Goal: Task Accomplishment & Management: Manage account settings

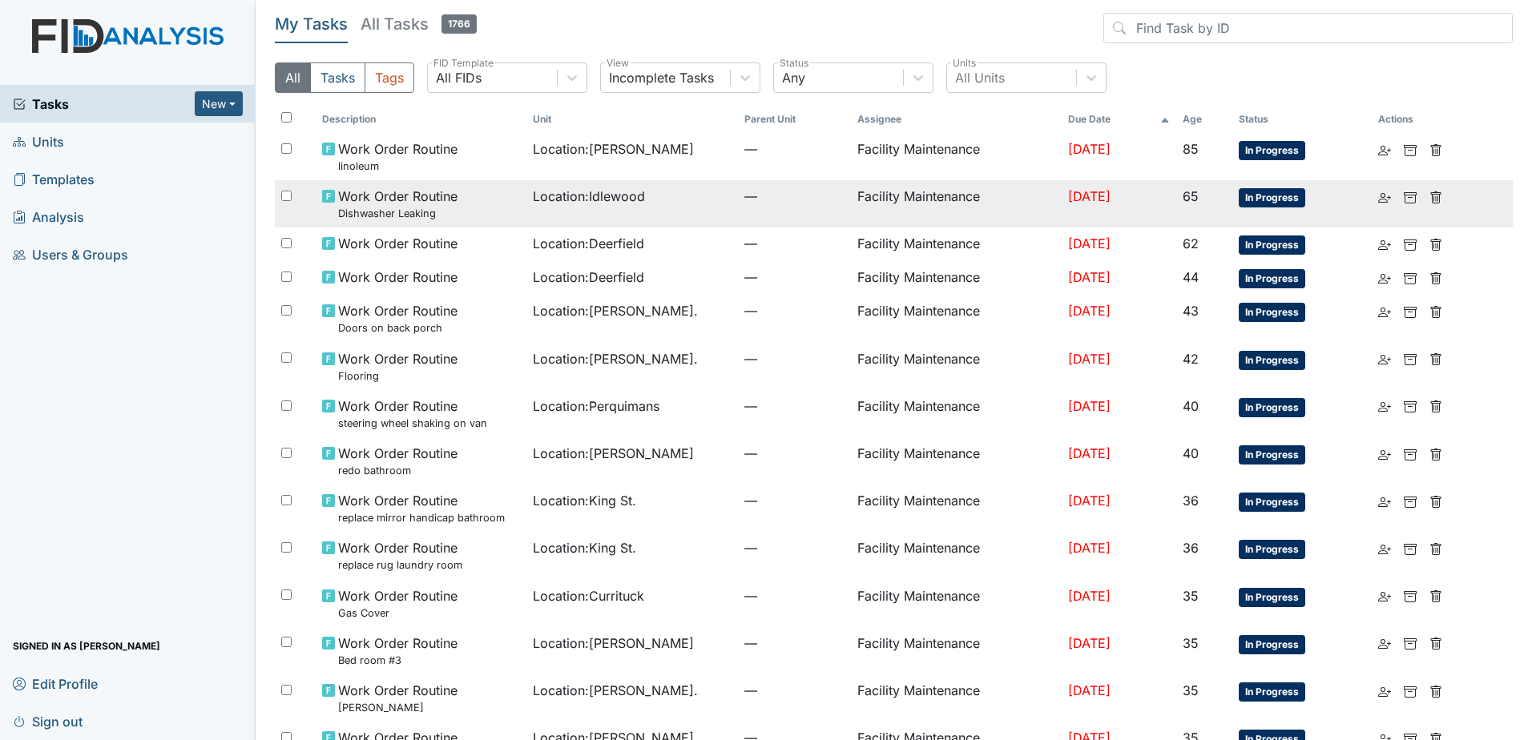
click at [632, 210] on td "Location : Idlewood" at bounding box center [632, 203] width 212 height 47
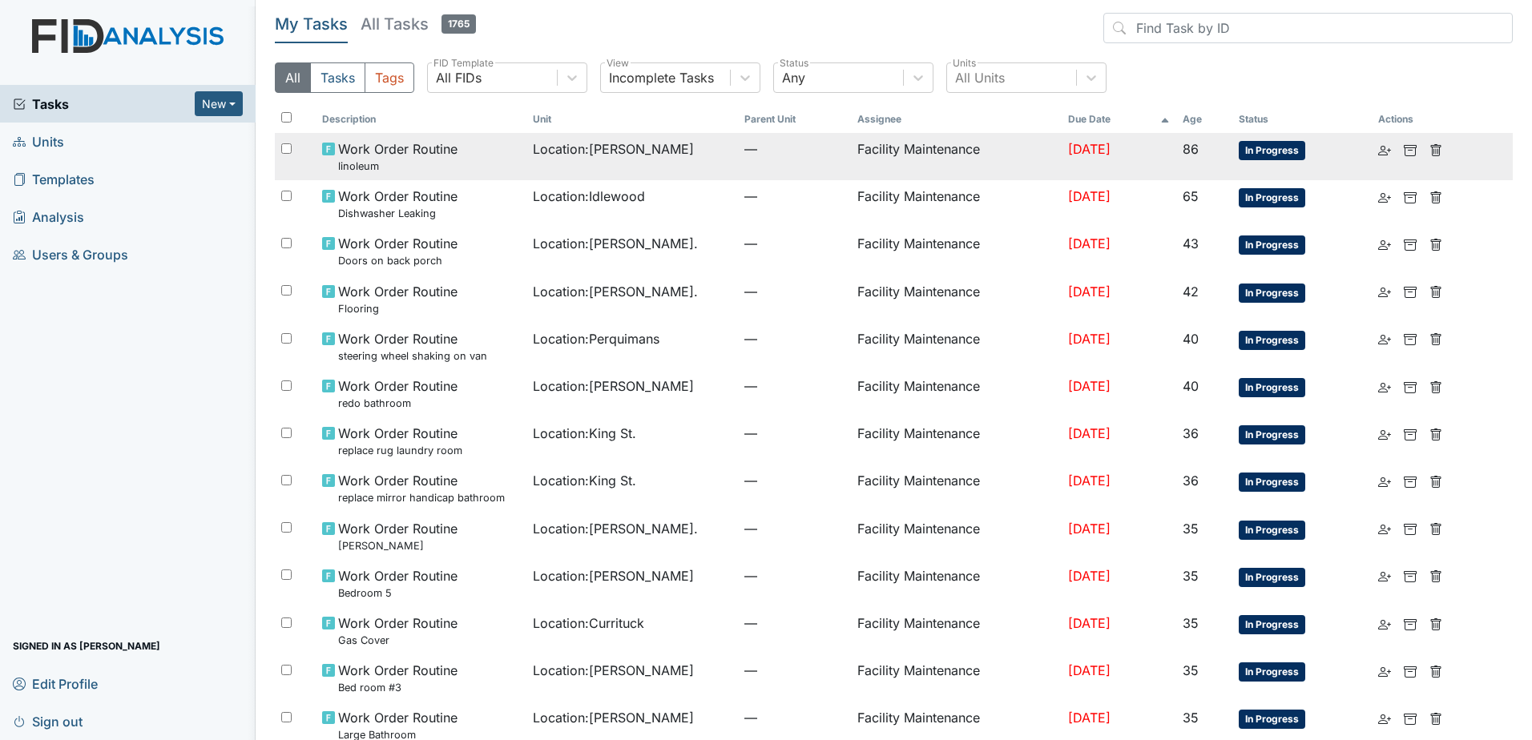
click at [766, 153] on span "—" at bounding box center [794, 148] width 100 height 19
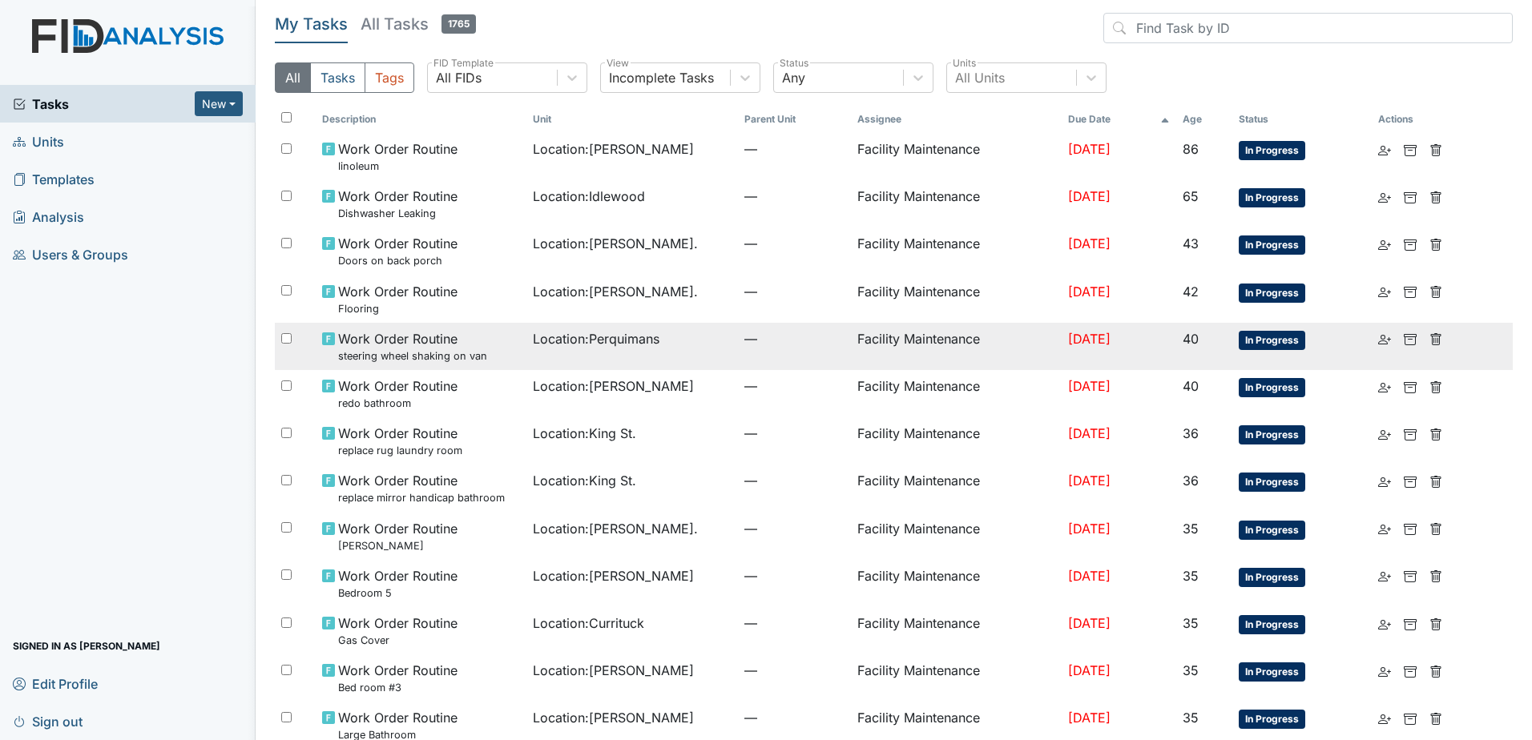
click at [542, 340] on span "Location : Perquimans" at bounding box center [596, 338] width 127 height 19
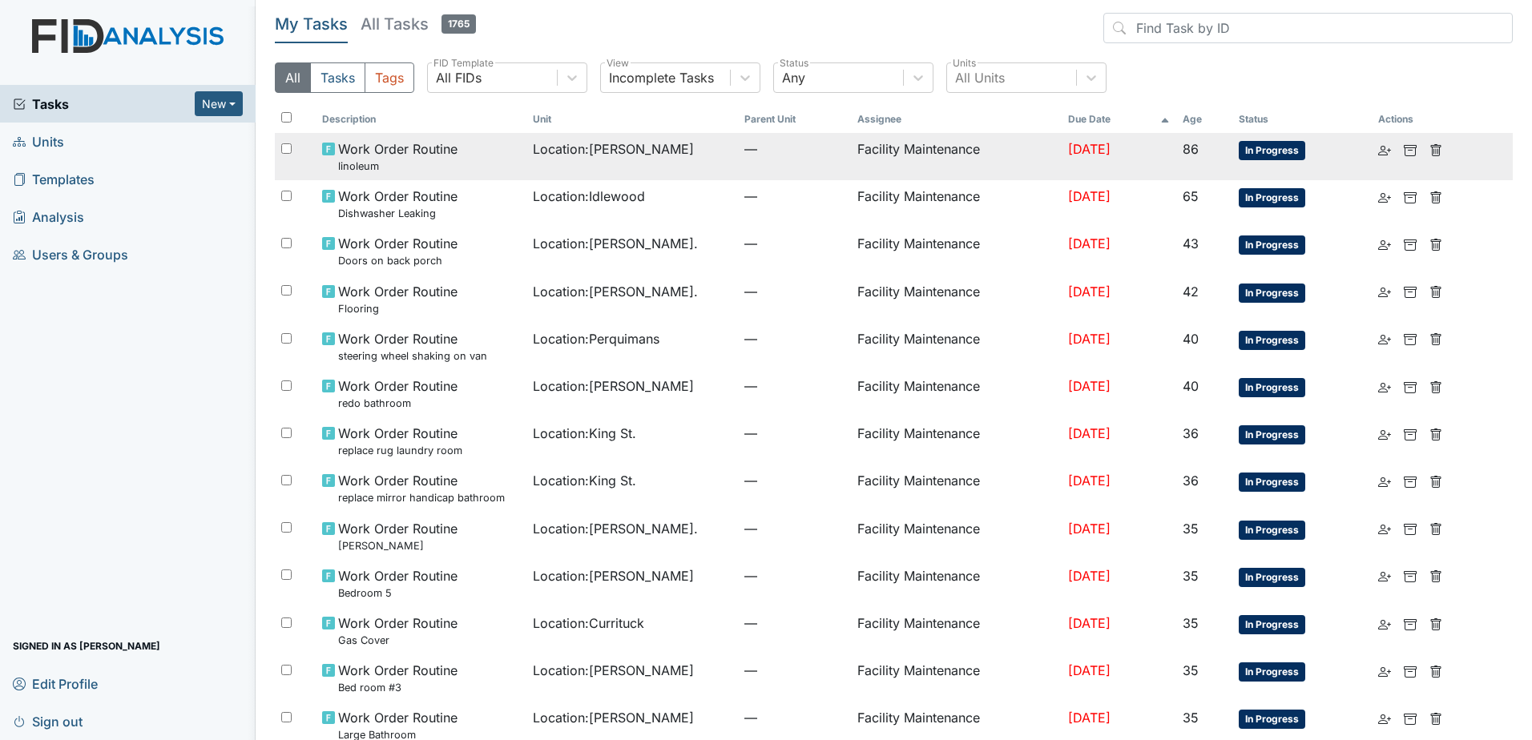
click at [1064, 164] on td "[DATE]" at bounding box center [1119, 156] width 114 height 47
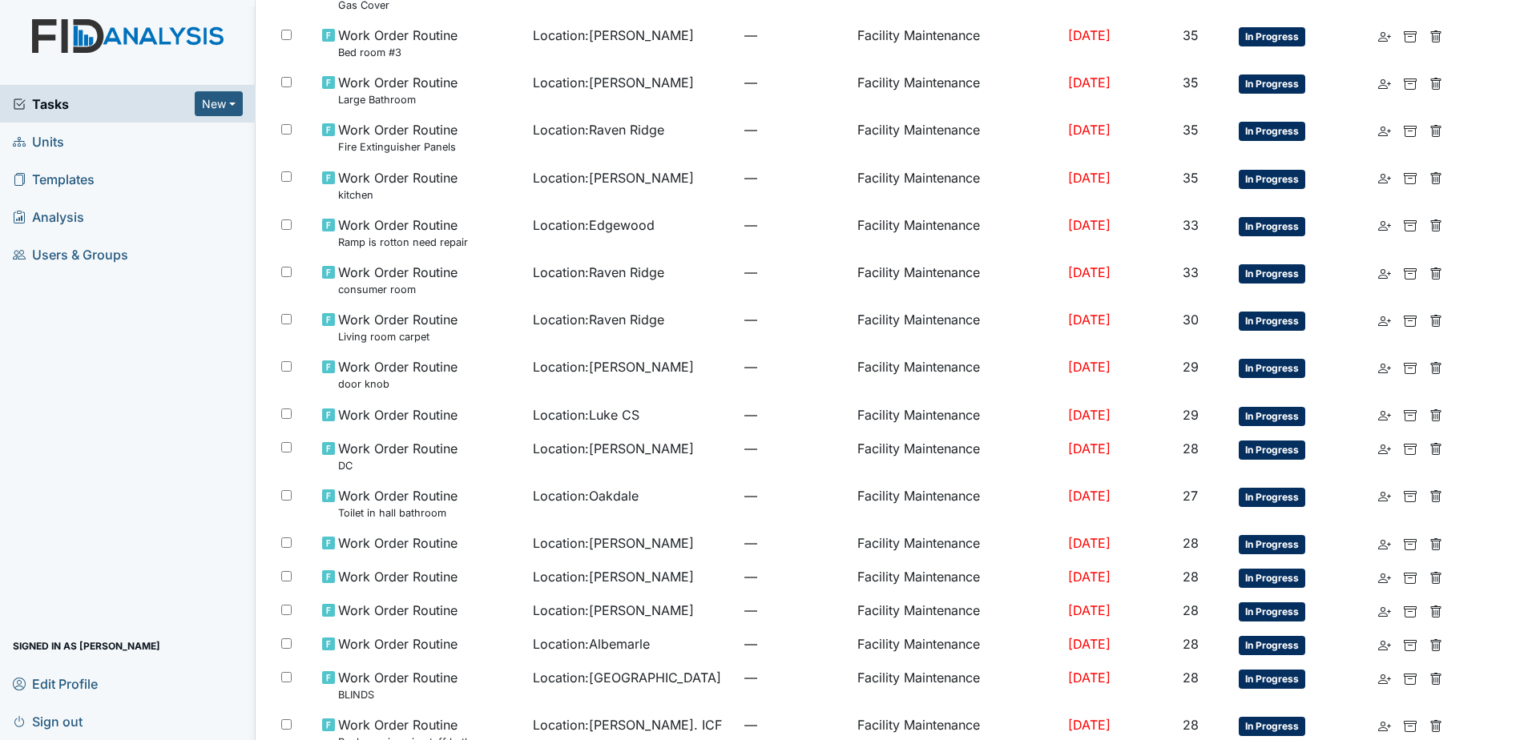
scroll to position [802, 0]
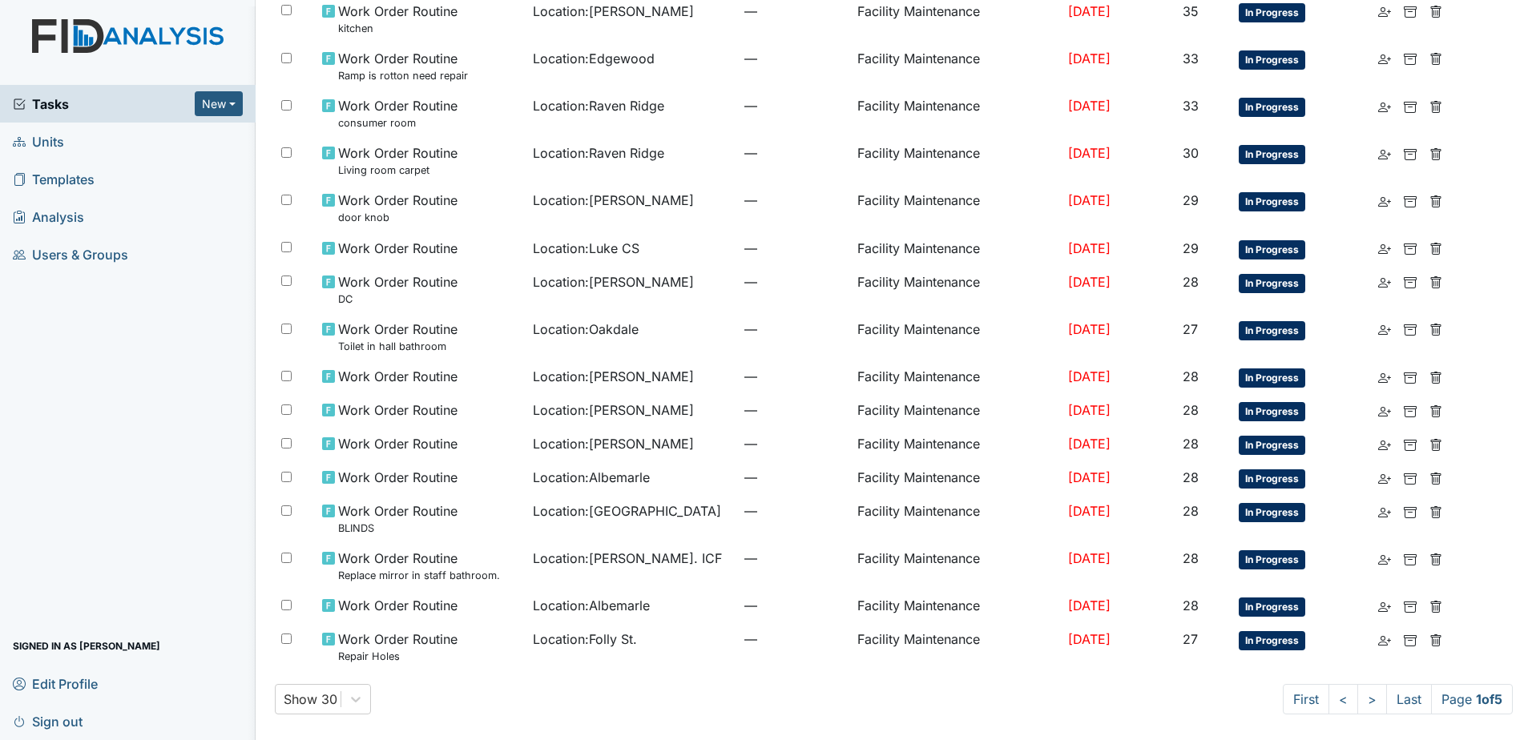
click at [144, 259] on link "Users & Groups" at bounding box center [128, 255] width 256 height 38
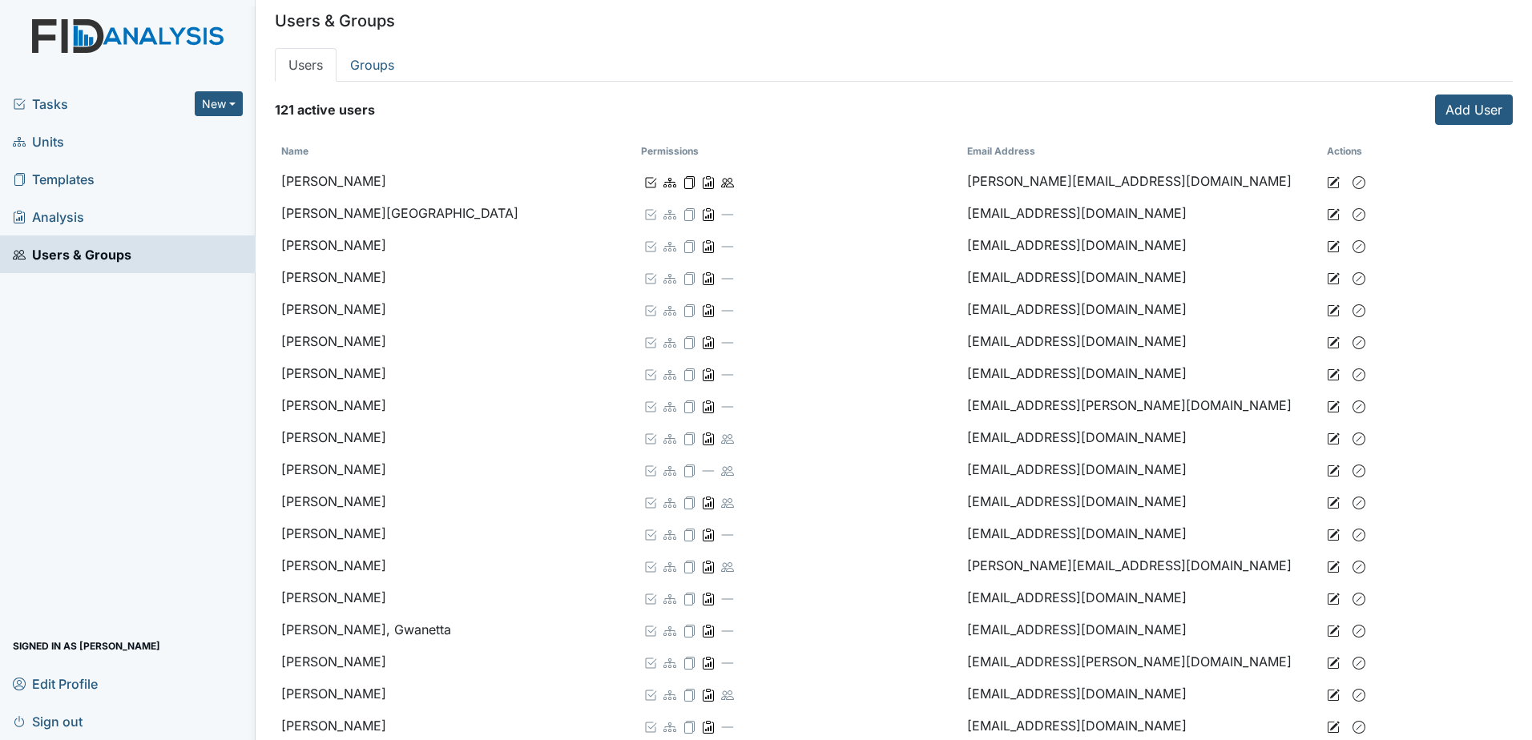
click at [134, 100] on span "Tasks" at bounding box center [104, 104] width 182 height 19
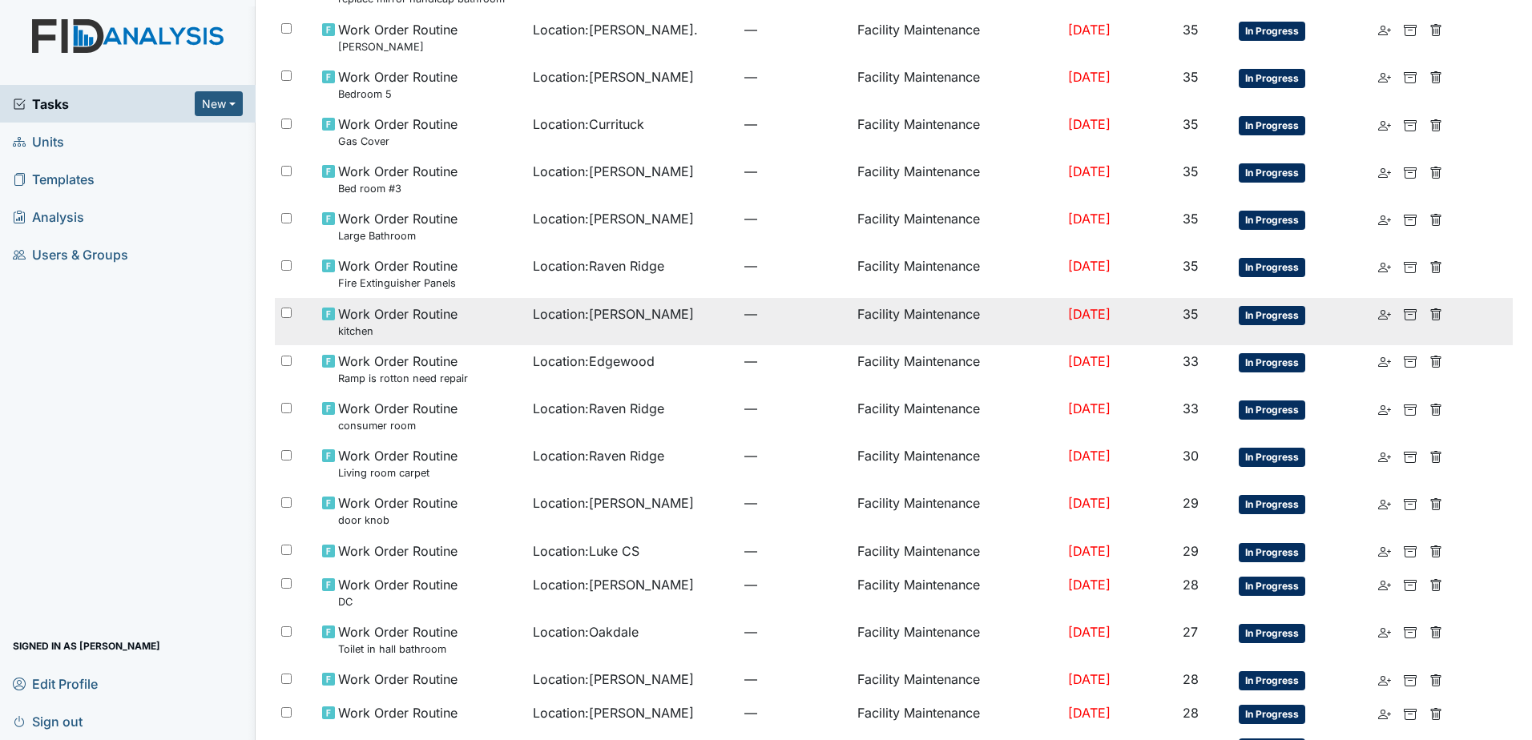
scroll to position [561, 0]
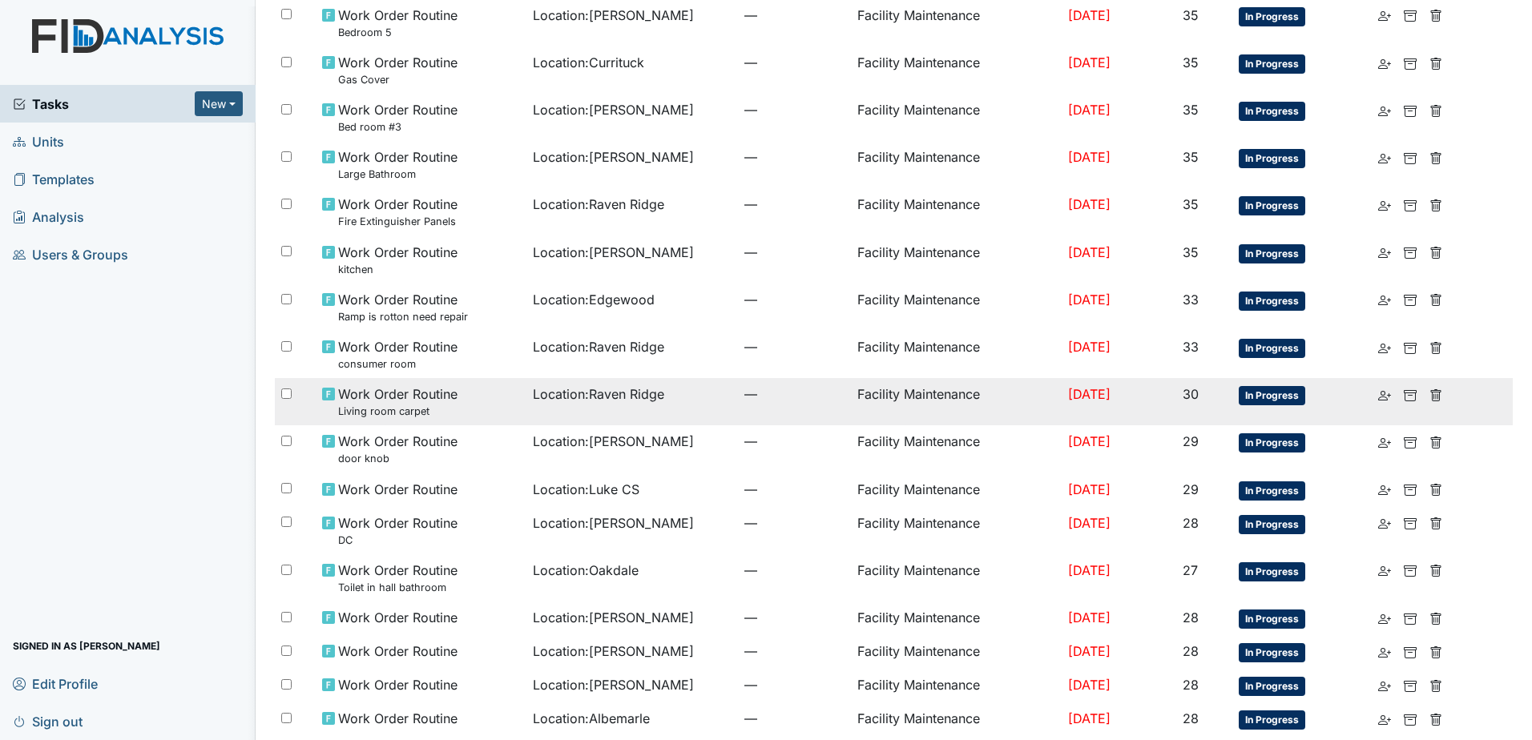
click at [526, 407] on td "Location : [GEOGRAPHIC_DATA]" at bounding box center [632, 401] width 212 height 47
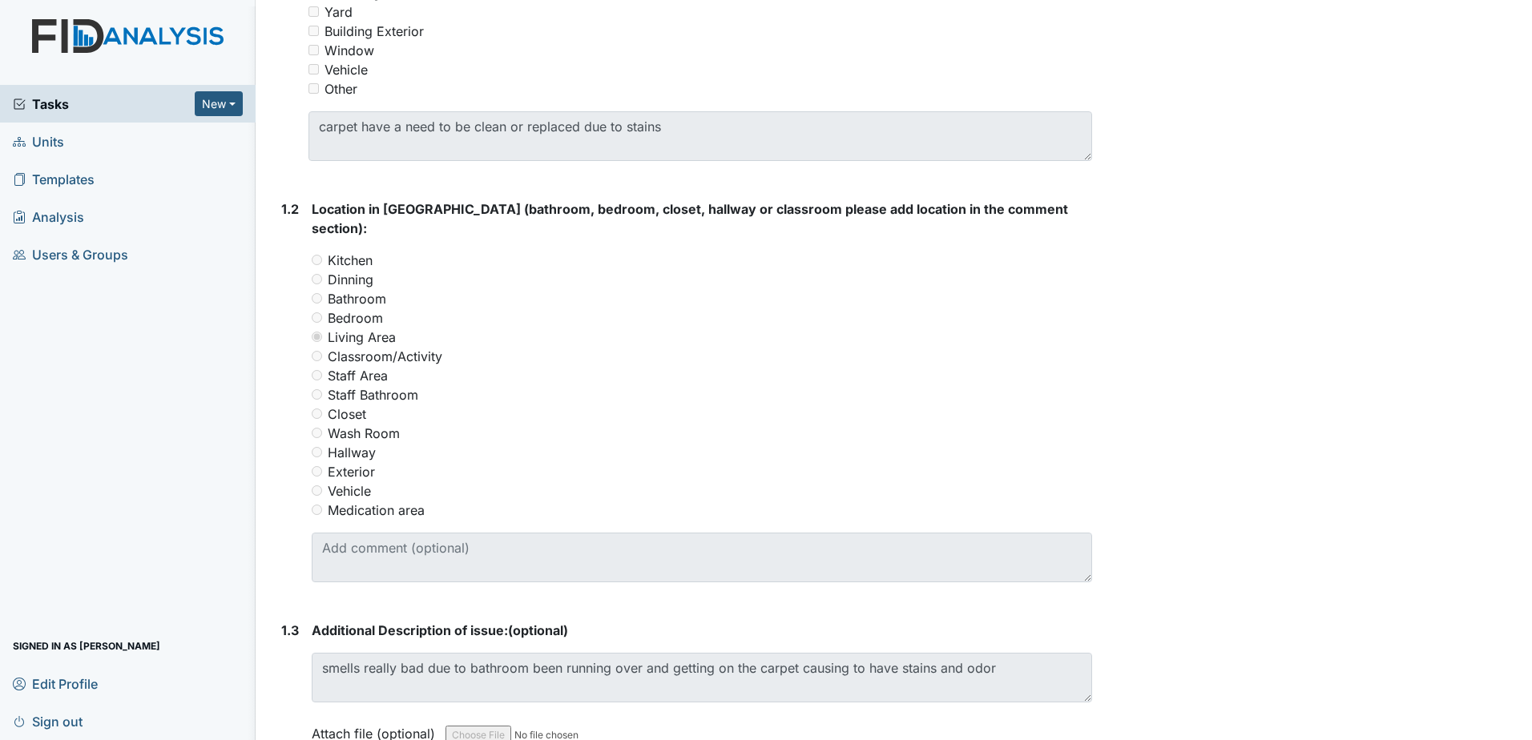
scroll to position [641, 0]
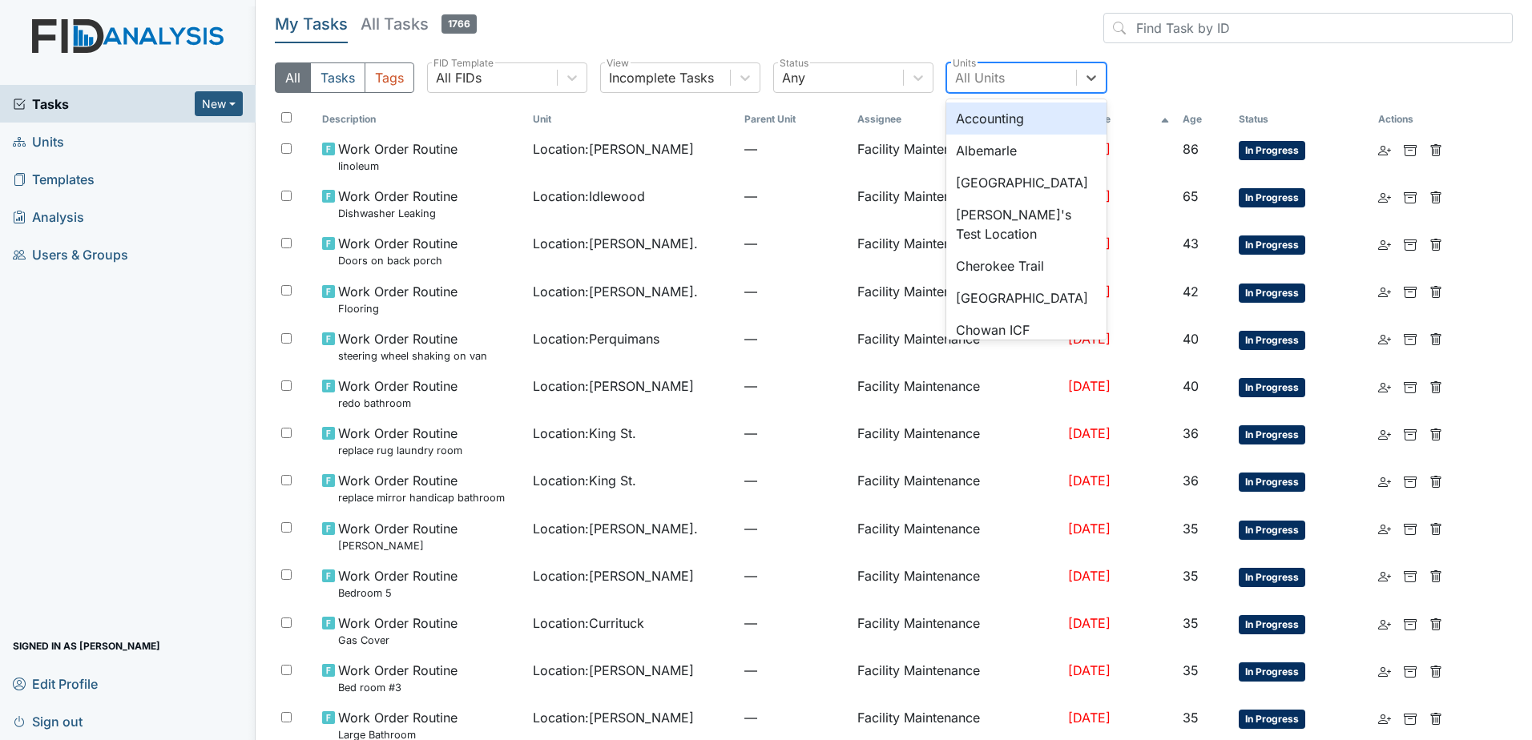
click at [982, 72] on div "All Units" at bounding box center [980, 77] width 50 height 19
click at [102, 395] on div "Tasks New Form Inspection Document Bundle Units Templates Analysis Users & Grou…" at bounding box center [128, 413] width 256 height 656
